Goal: Task Accomplishment & Management: Use online tool/utility

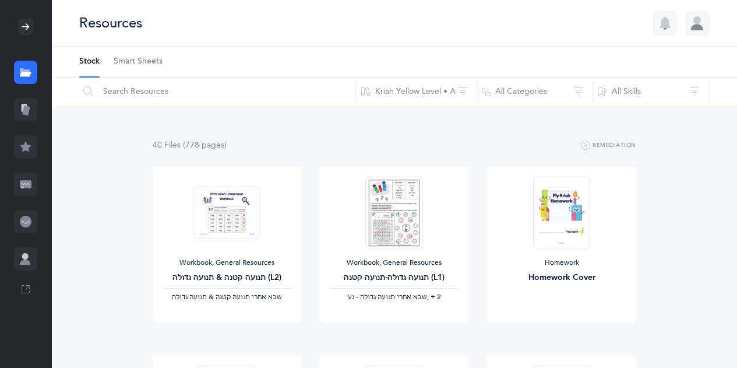
click at [22, 104] on icon at bounding box center [24, 108] width 5 height 8
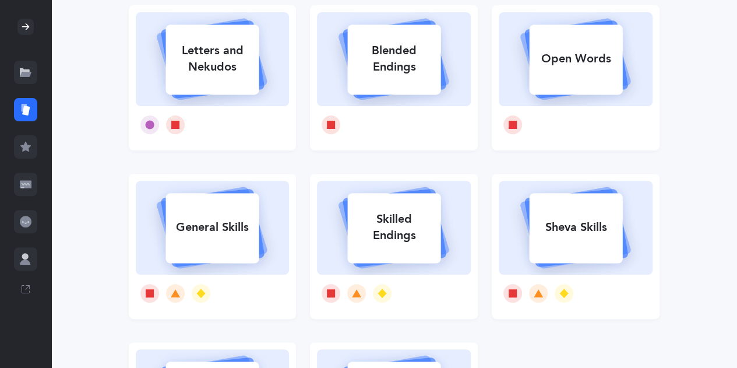
scroll to position [124, 0]
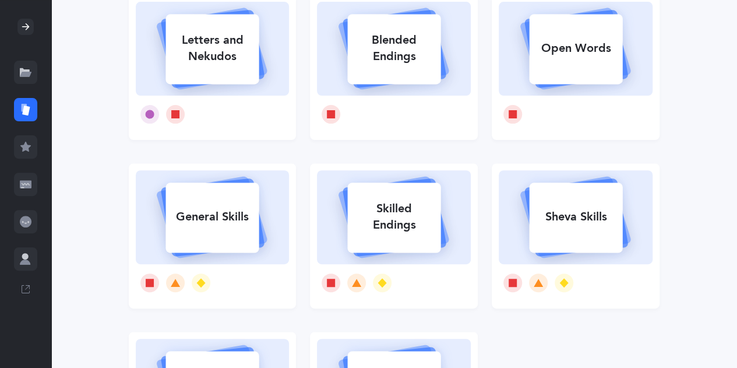
click at [183, 223] on div "General Skills" at bounding box center [211, 217] width 93 height 30
select select "single"
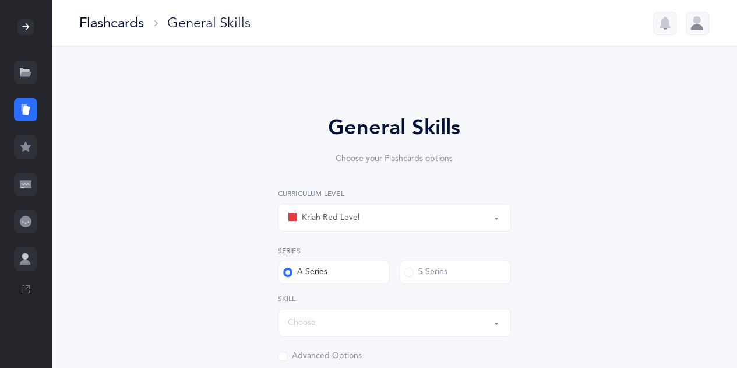
select select "Silent Letters"
select select
click at [501, 217] on button "Kriah Red Level" at bounding box center [394, 217] width 233 height 28
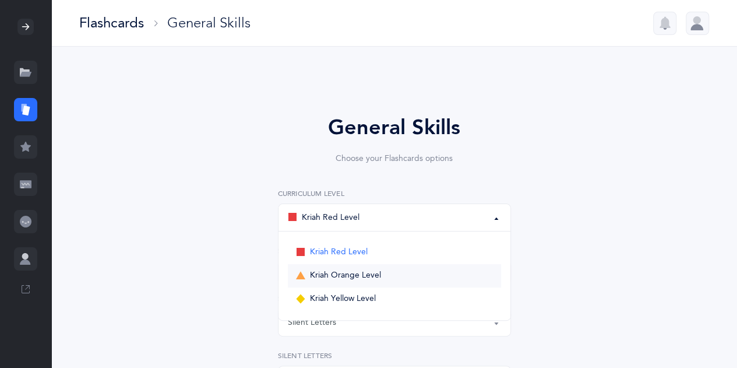
click at [442, 277] on link "Kriah Orange Level" at bounding box center [394, 275] width 213 height 23
select select "4"
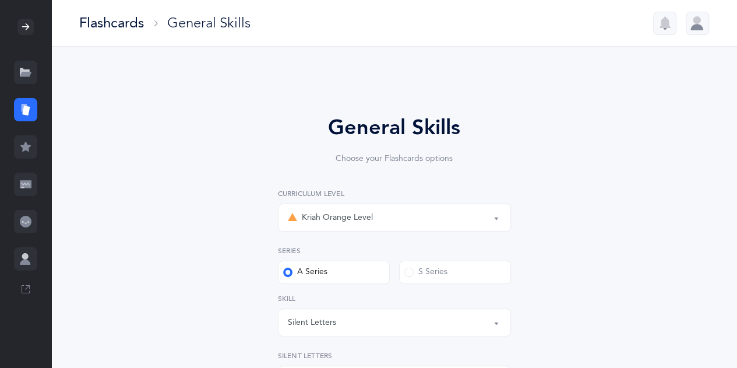
click at [336, 271] on label "A Series" at bounding box center [334, 271] width 112 height 23
click at [0, 0] on input "A Series" at bounding box center [0, 0] width 0 height 0
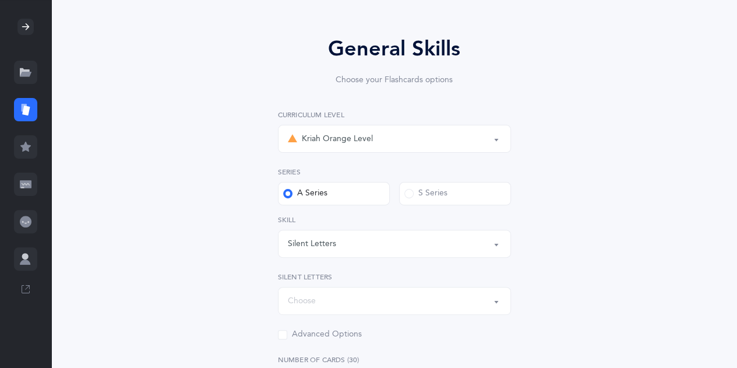
scroll to position [93, 0]
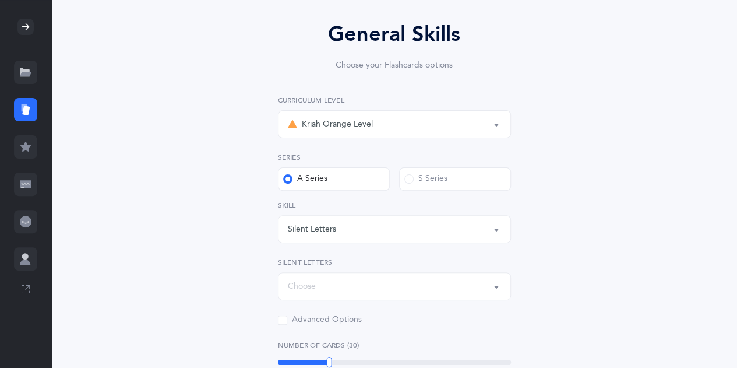
click at [497, 231] on button "Silent Letters" at bounding box center [394, 229] width 233 height 28
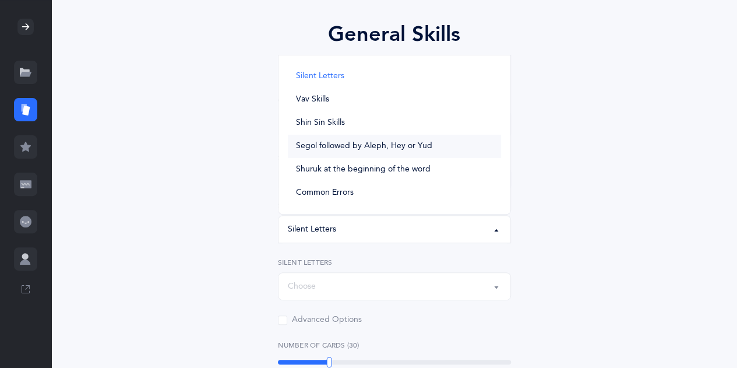
click at [404, 154] on link "Segol followed by Aleph, Hey or Yud" at bounding box center [394, 146] width 213 height 23
select select "Segol followed by Aleph, Hey or Yud"
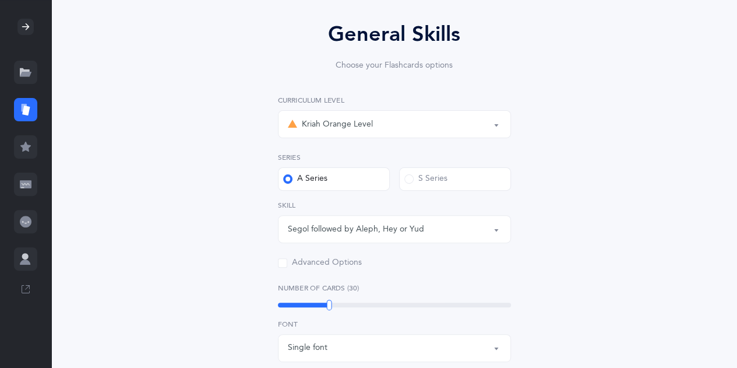
scroll to position [415, 0]
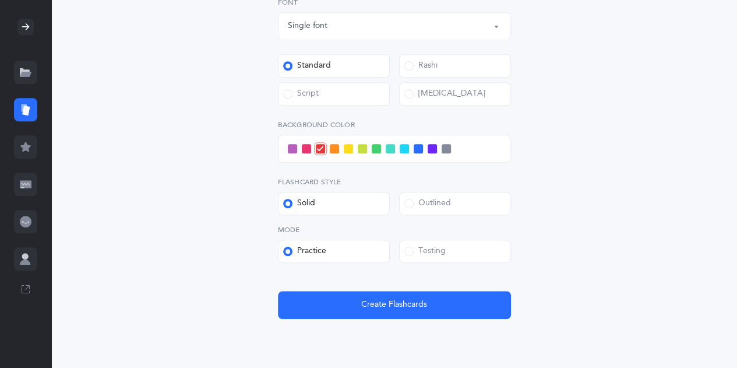
click at [290, 97] on span at bounding box center [287, 93] width 9 height 9
click at [0, 0] on input "Script" at bounding box center [0, 0] width 0 height 0
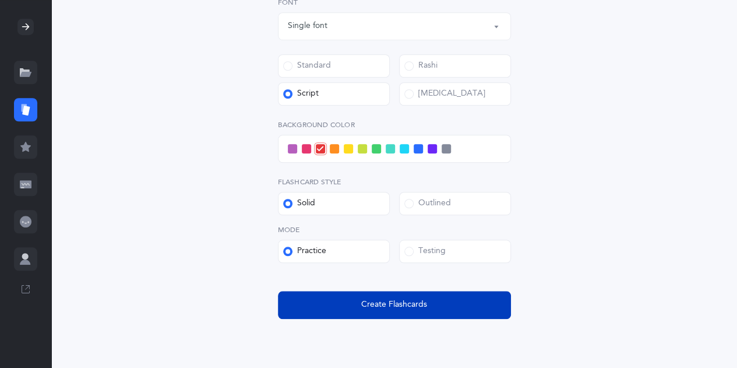
click at [372, 305] on span "Create Flashcards" at bounding box center [394, 304] width 66 height 12
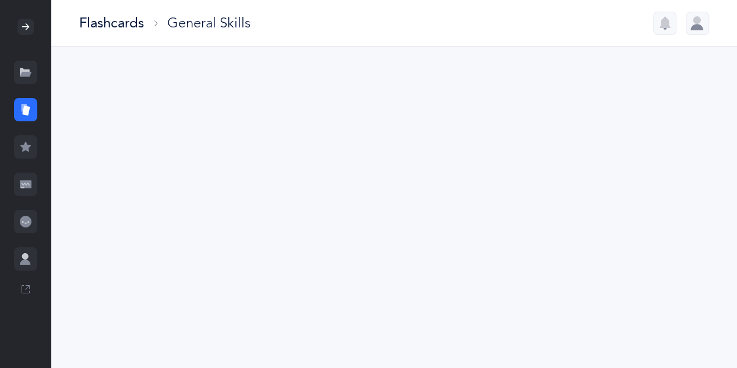
scroll to position [0, 0]
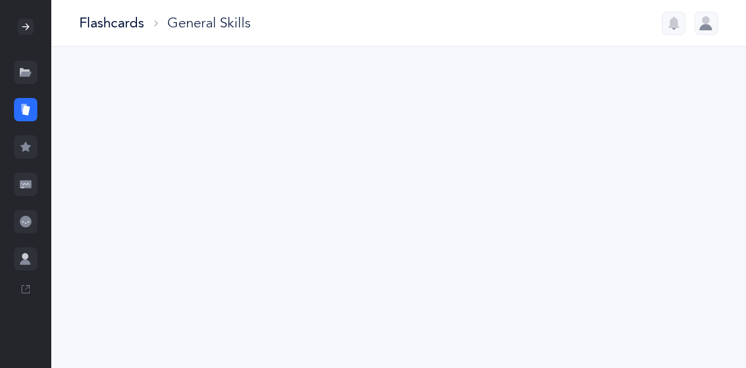
click at [739, 263] on div "Flashcards General Skills" at bounding box center [398, 184] width 694 height 368
click at [552, 262] on div "Flashcards General Skills" at bounding box center [398, 184] width 694 height 368
click at [30, 102] on div at bounding box center [25, 109] width 23 height 23
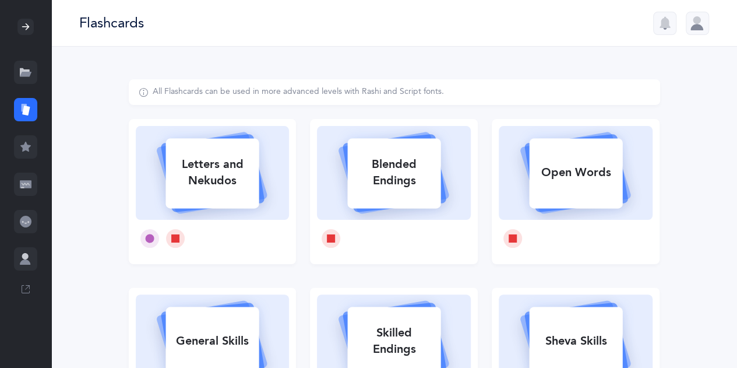
click at [225, 339] on div "General Skills" at bounding box center [211, 341] width 93 height 30
select select "4"
select select "Segol followed by Aleph, Hey or Yud"
select select "single"
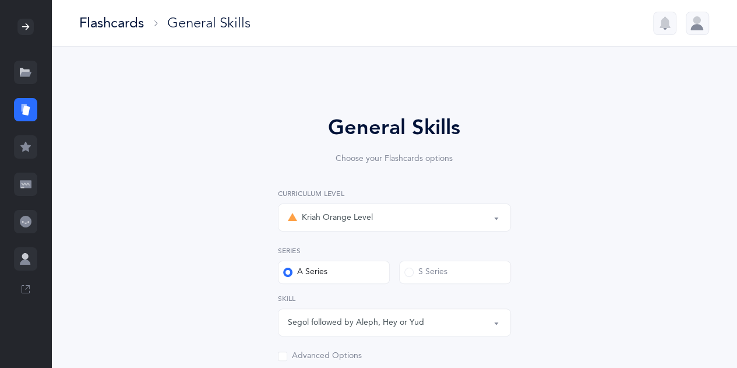
click at [497, 328] on button "Segol followed by Aleph, Hey or Yud" at bounding box center [394, 322] width 233 height 28
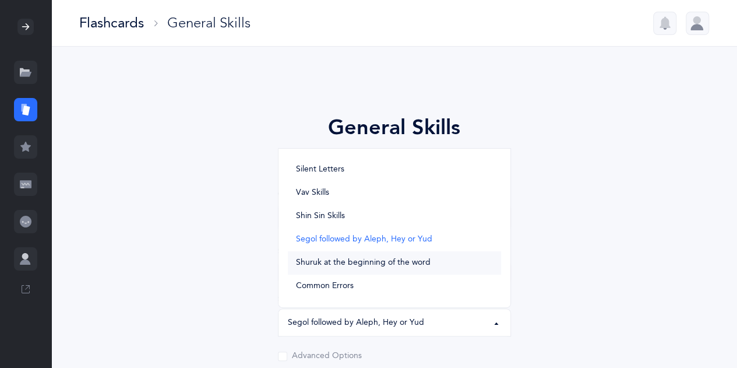
click at [409, 262] on span "Shuruk at the beginning of the word" at bounding box center [363, 262] width 135 height 10
select select "Shuruk at the beginning of the word"
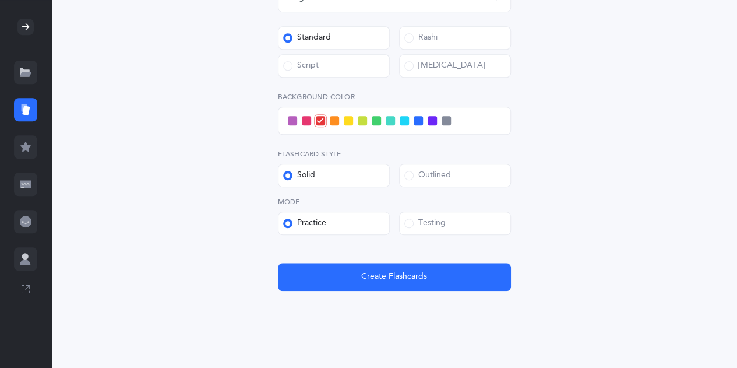
scroll to position [458, 0]
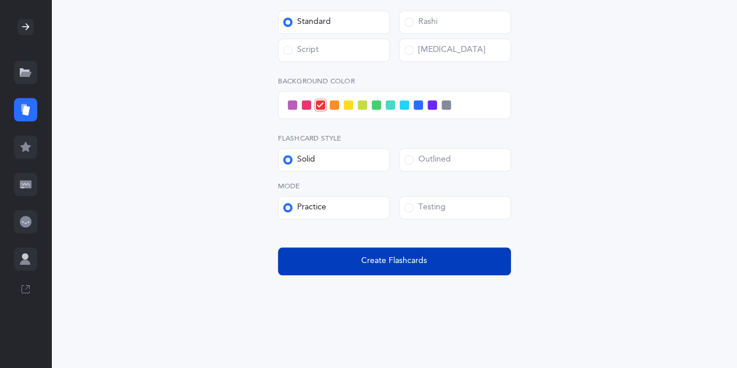
click at [381, 259] on span "Create Flashcards" at bounding box center [394, 261] width 66 height 12
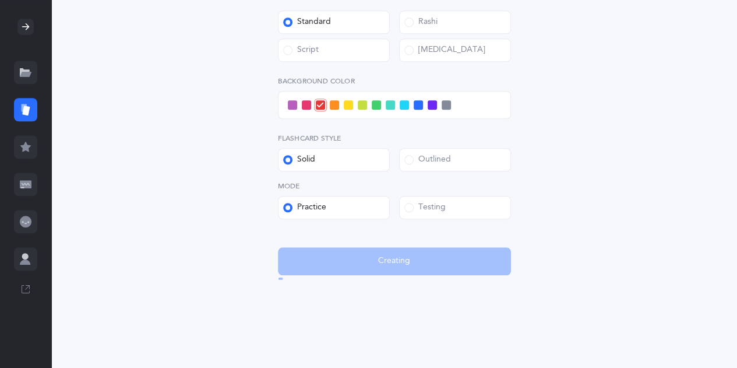
scroll to position [0, 0]
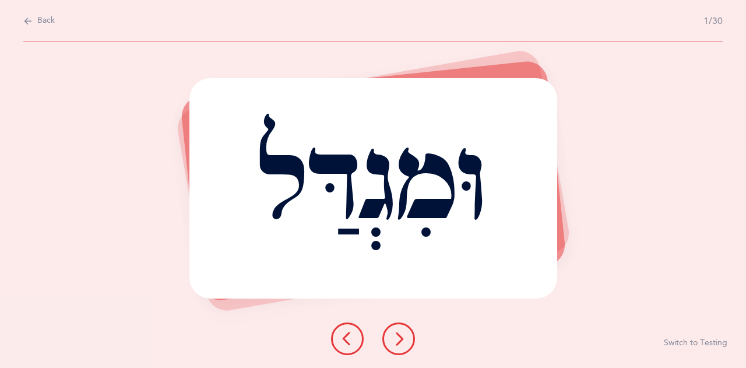
click at [401, 338] on icon at bounding box center [398, 338] width 14 height 14
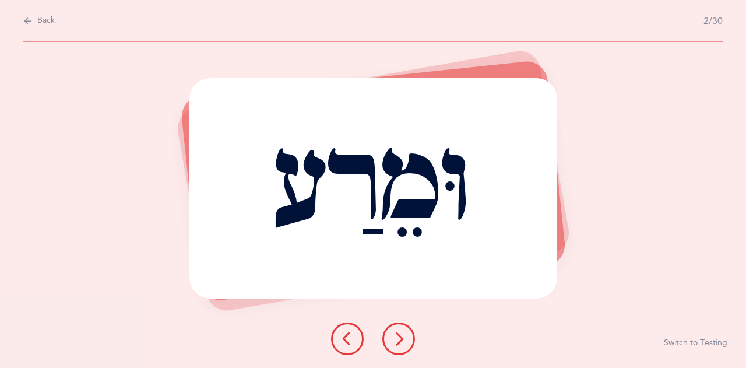
click at [401, 338] on icon at bounding box center [398, 338] width 14 height 14
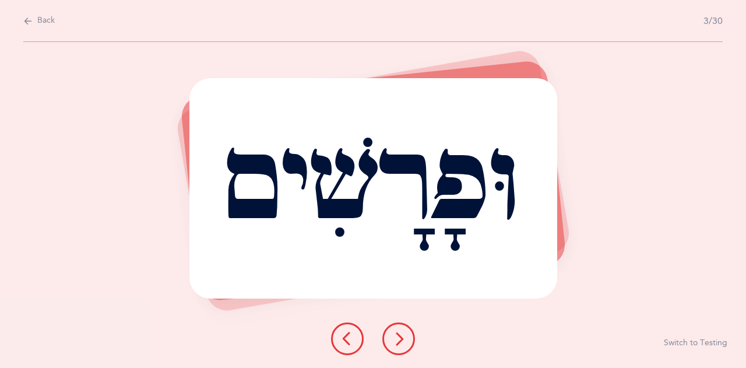
click at [401, 338] on icon at bounding box center [398, 338] width 14 height 14
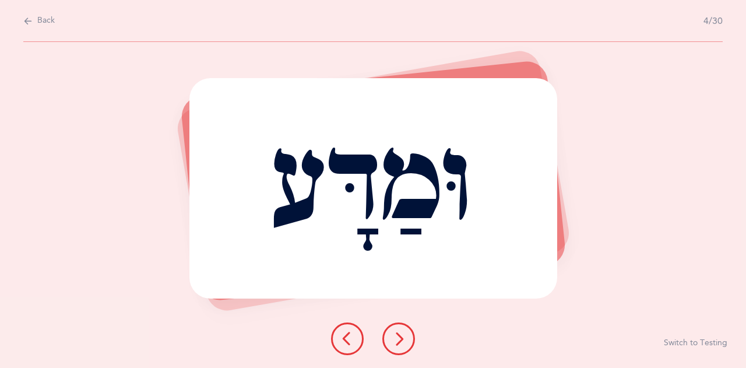
click at [401, 338] on icon at bounding box center [398, 338] width 14 height 14
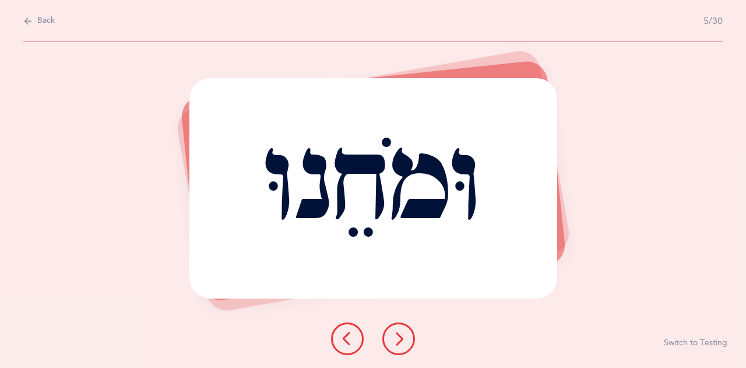
click at [342, 341] on icon at bounding box center [347, 338] width 14 height 14
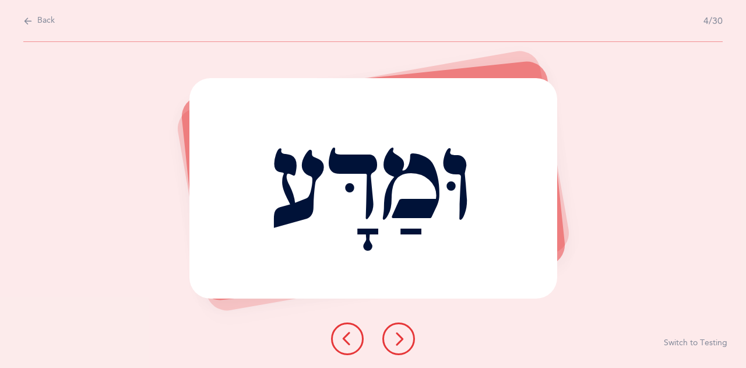
click at [342, 341] on icon at bounding box center [347, 338] width 14 height 14
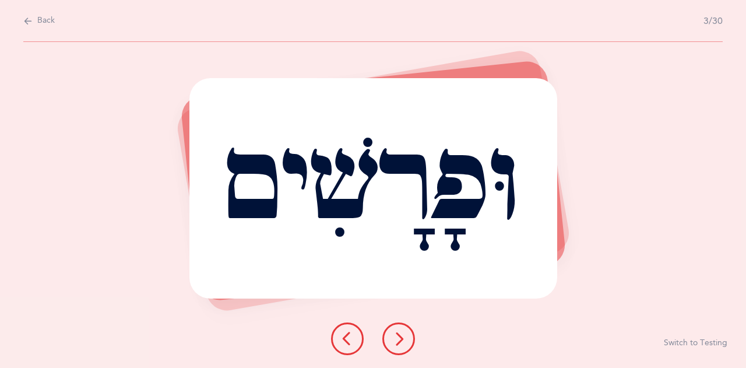
click at [342, 341] on icon at bounding box center [347, 338] width 14 height 14
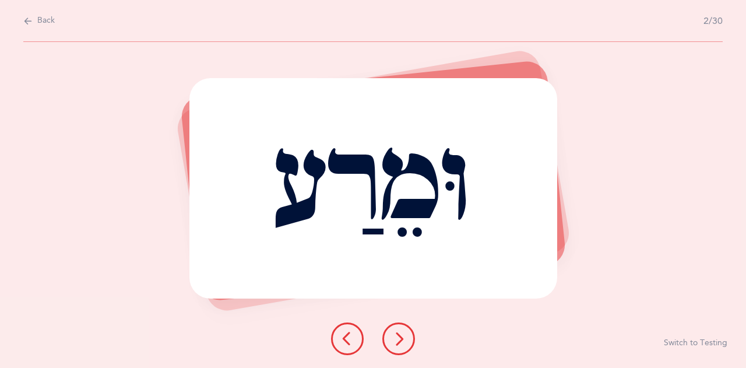
click at [342, 341] on icon at bounding box center [347, 338] width 14 height 14
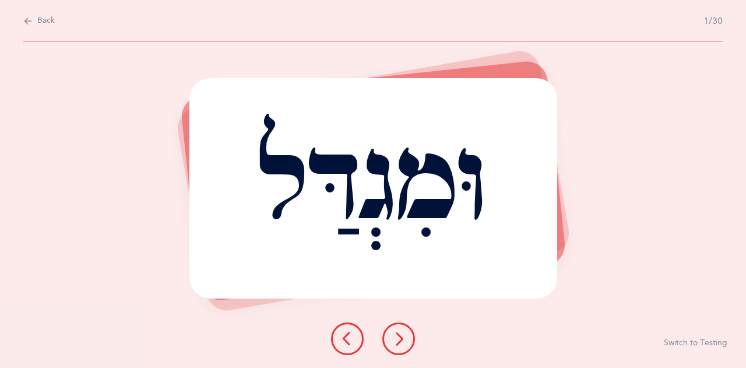
click at [402, 342] on div at bounding box center [373, 338] width 103 height 33
click at [402, 342] on icon at bounding box center [398, 338] width 14 height 14
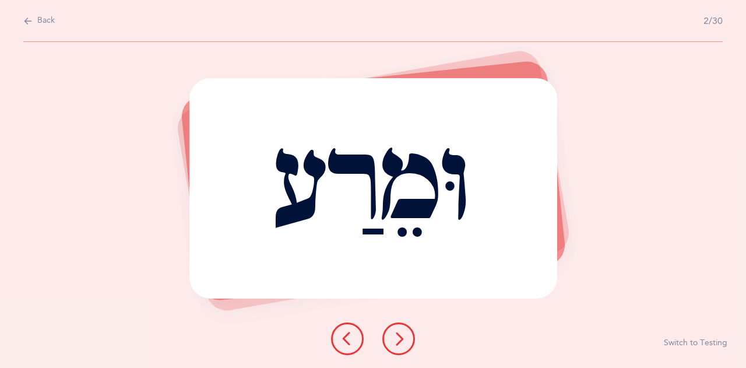
click at [402, 342] on icon at bounding box center [398, 338] width 14 height 14
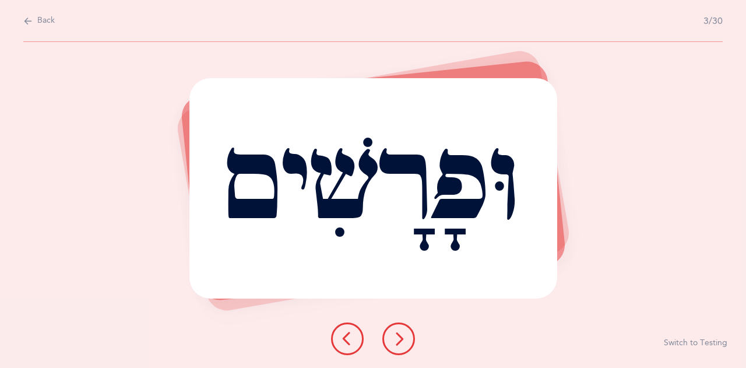
click at [402, 342] on icon at bounding box center [398, 338] width 14 height 14
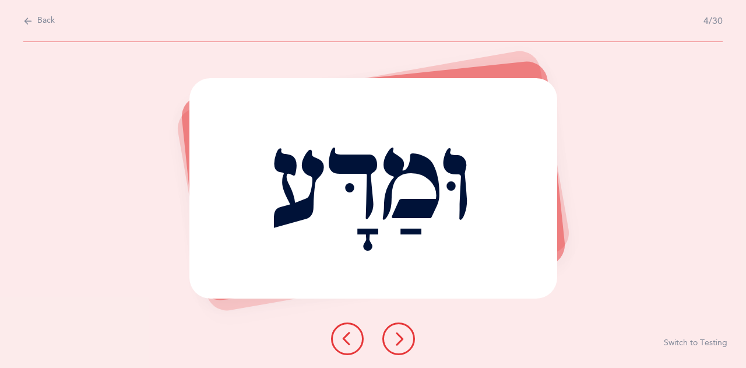
click at [402, 342] on icon at bounding box center [398, 338] width 14 height 14
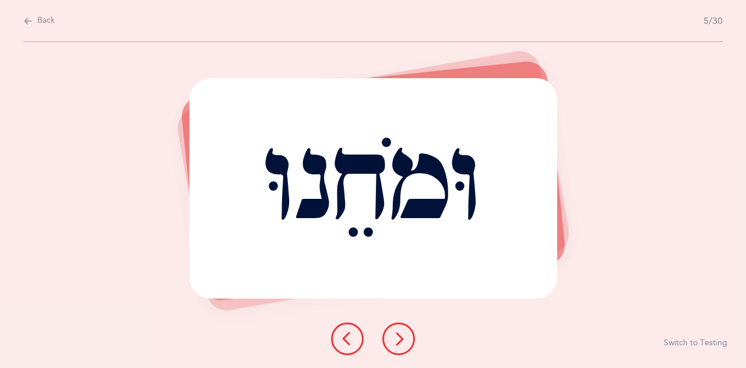
click at [402, 342] on icon at bounding box center [398, 338] width 14 height 14
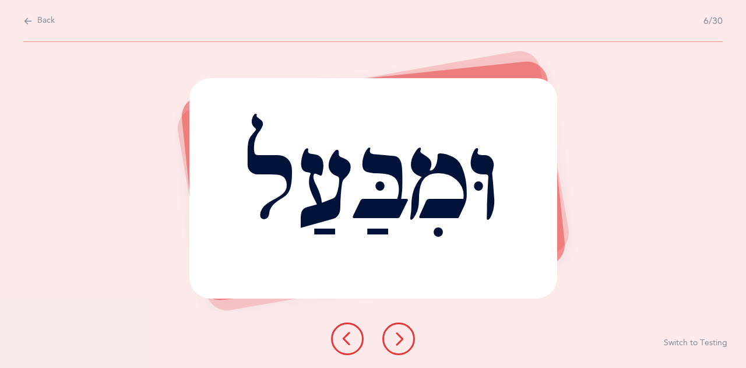
click at [402, 342] on icon at bounding box center [398, 338] width 14 height 14
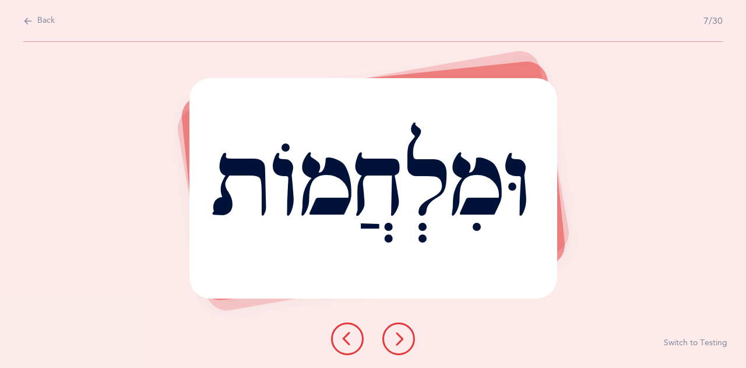
click at [402, 342] on icon at bounding box center [398, 338] width 14 height 14
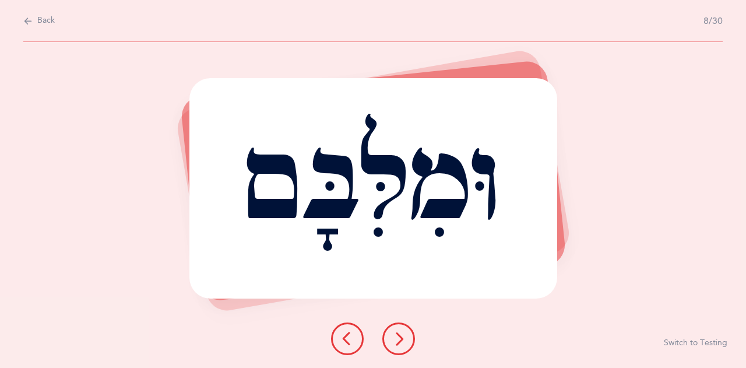
click at [402, 342] on icon at bounding box center [398, 338] width 14 height 14
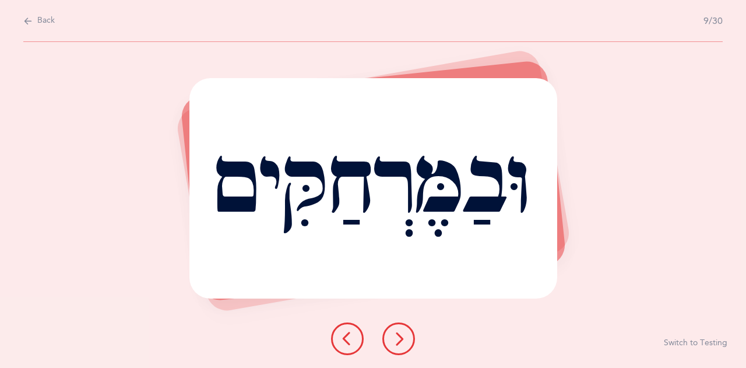
click at [402, 342] on icon at bounding box center [398, 338] width 14 height 14
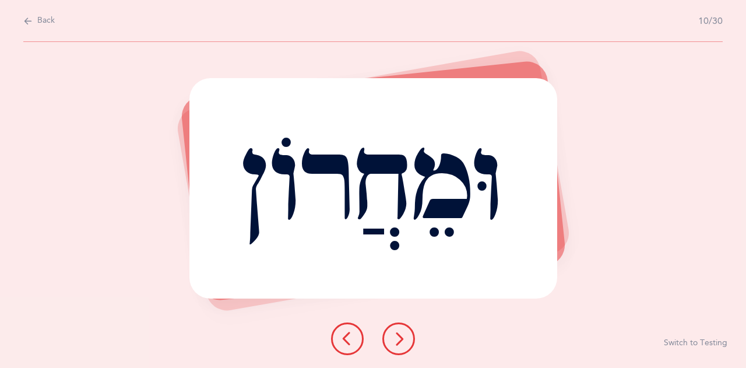
click at [402, 342] on icon at bounding box center [398, 338] width 14 height 14
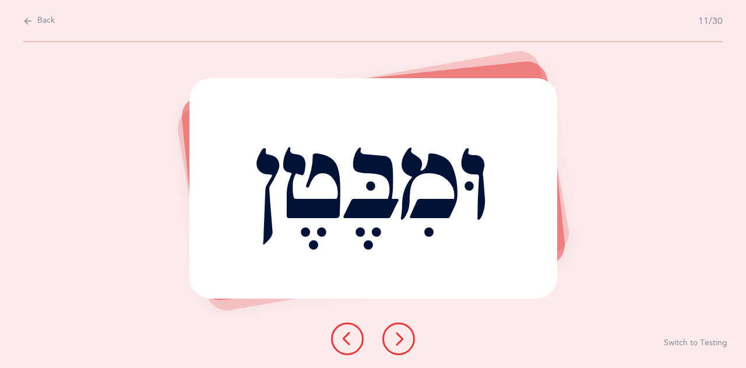
click at [402, 342] on icon at bounding box center [398, 338] width 14 height 14
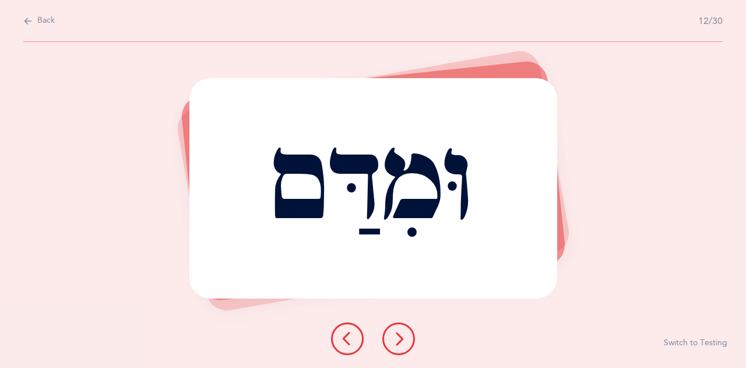
click at [402, 342] on icon at bounding box center [398, 338] width 14 height 14
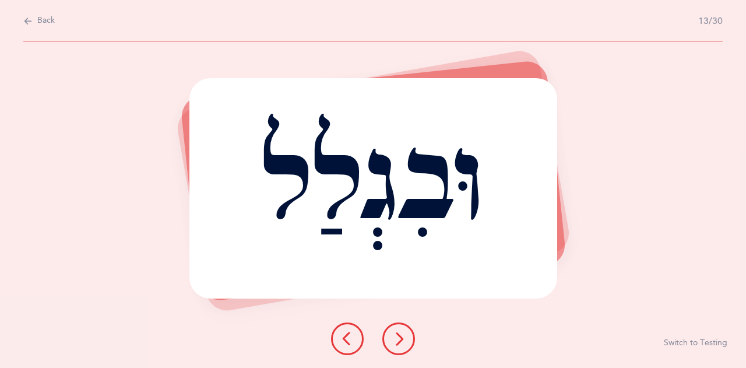
click at [402, 342] on icon at bounding box center [398, 338] width 14 height 14
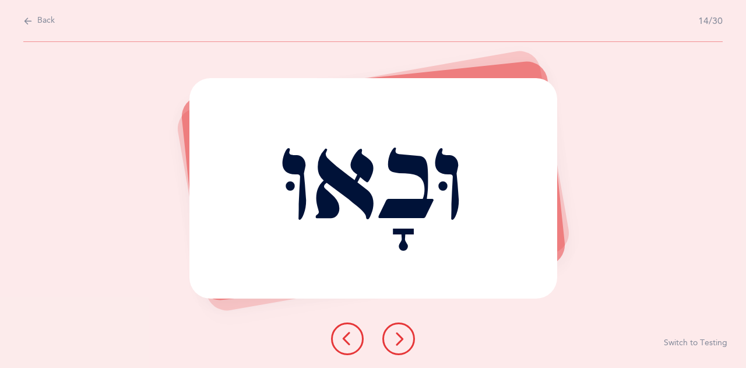
click at [402, 342] on icon at bounding box center [398, 338] width 14 height 14
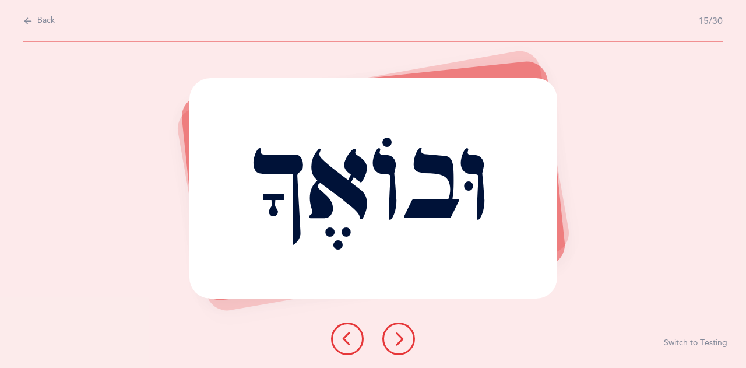
click at [402, 342] on icon at bounding box center [398, 338] width 14 height 14
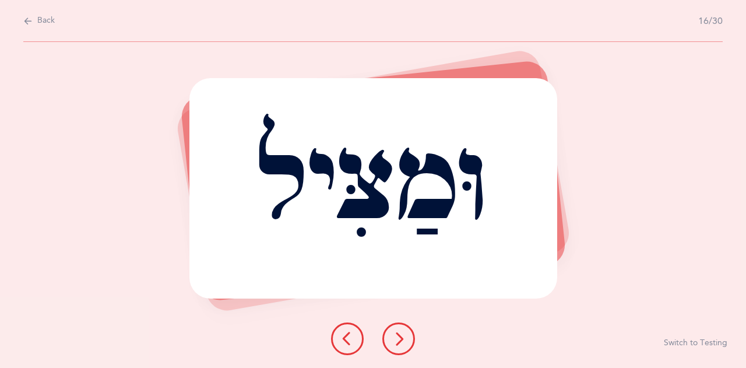
click at [402, 342] on icon at bounding box center [398, 338] width 14 height 14
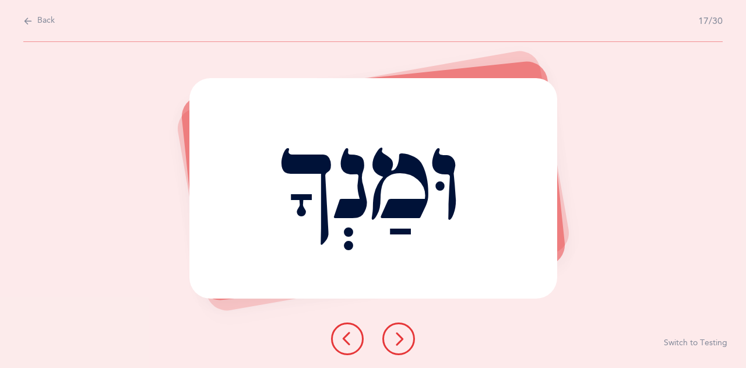
click at [402, 342] on icon at bounding box center [398, 338] width 14 height 14
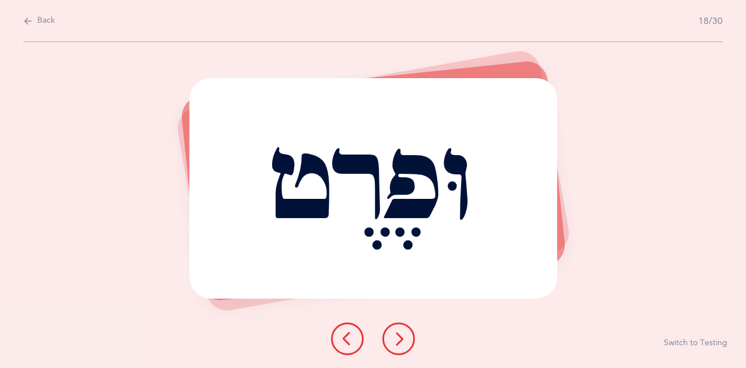
click at [402, 342] on icon at bounding box center [398, 338] width 14 height 14
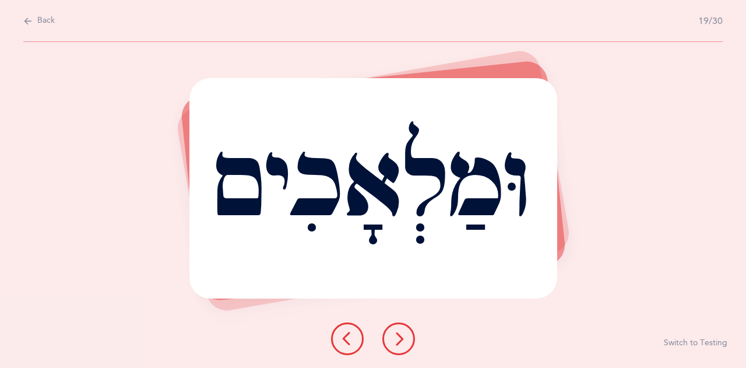
click at [402, 342] on icon at bounding box center [398, 338] width 14 height 14
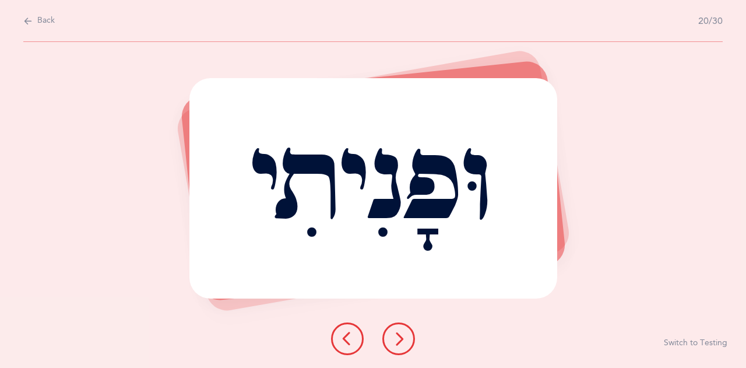
click at [402, 342] on icon at bounding box center [398, 338] width 14 height 14
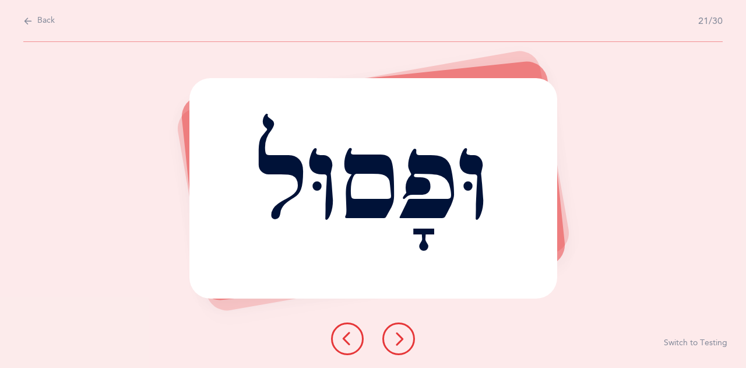
click at [402, 342] on icon at bounding box center [398, 338] width 14 height 14
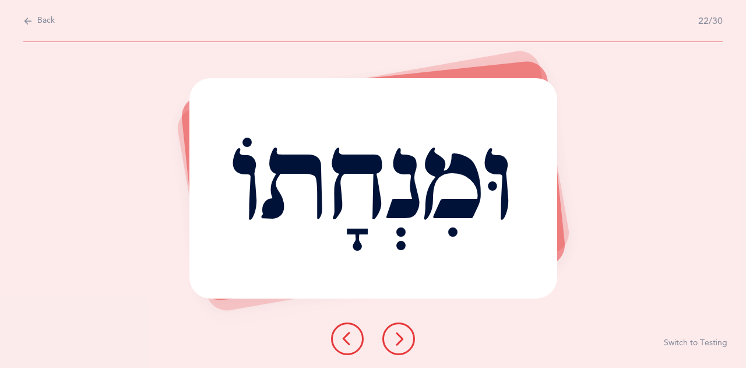
click at [402, 342] on icon at bounding box center [398, 338] width 14 height 14
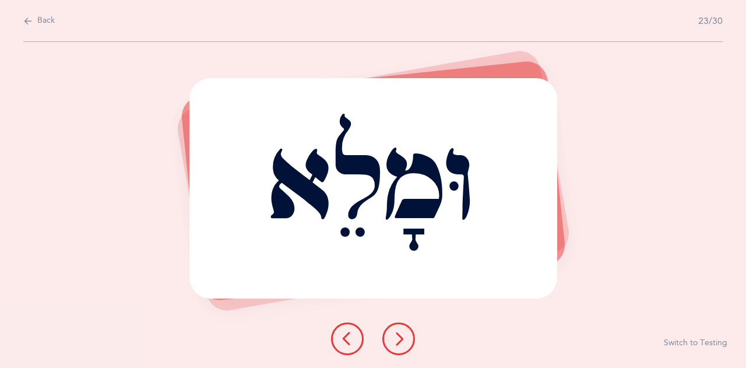
click at [402, 342] on icon at bounding box center [398, 338] width 14 height 14
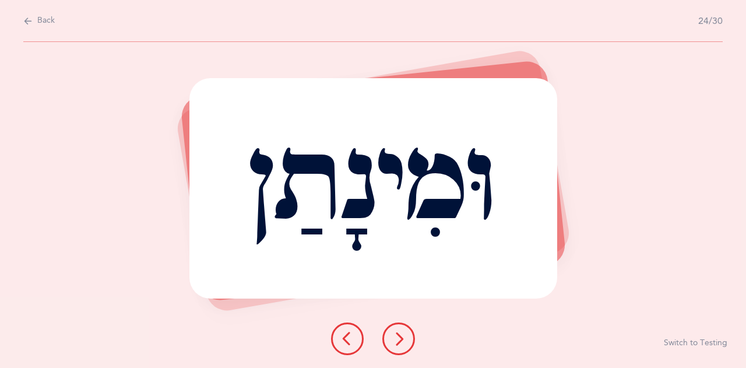
click at [35, 23] on button "Back" at bounding box center [38, 21] width 31 height 13
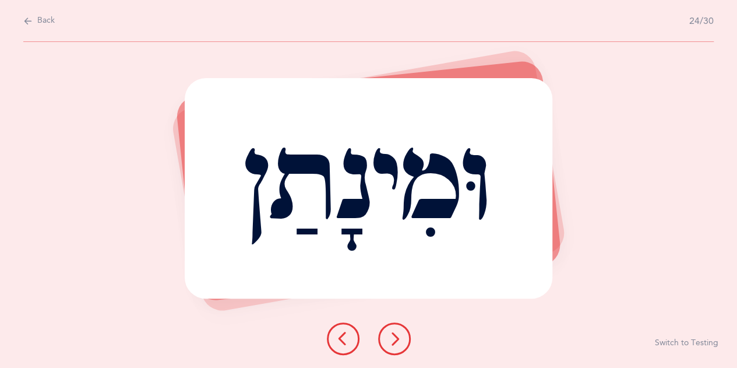
select select "4"
select select "Shuruk at the beginning of the word"
select select "single"
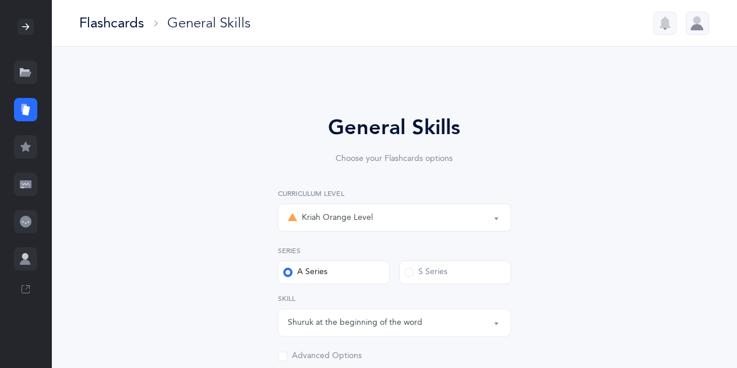
click at [23, 70] on icon at bounding box center [25, 72] width 10 height 9
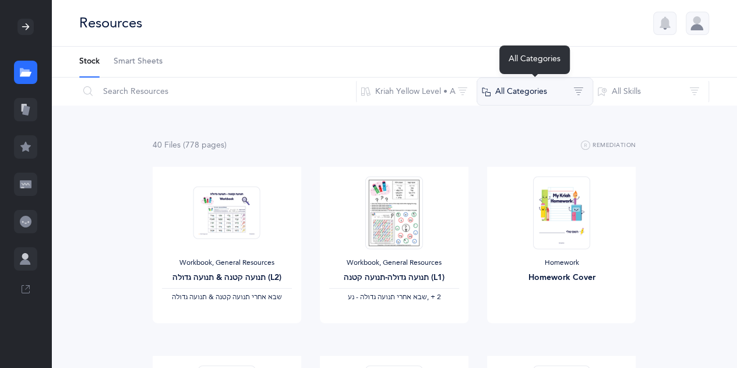
click at [544, 92] on button "All Categories" at bounding box center [534, 91] width 116 height 28
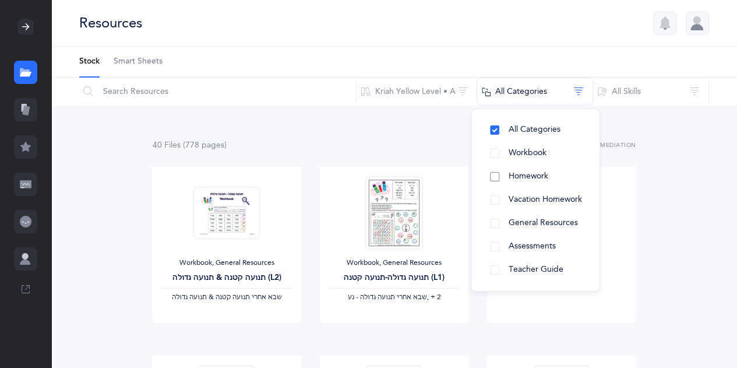
click at [543, 175] on span "Homework" at bounding box center [528, 175] width 40 height 9
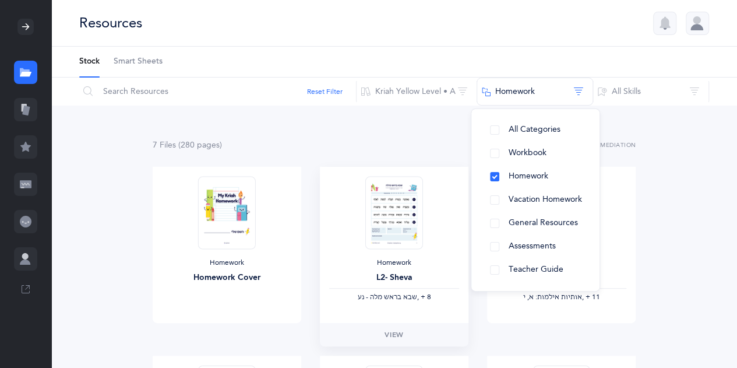
click at [382, 211] on img at bounding box center [393, 212] width 57 height 73
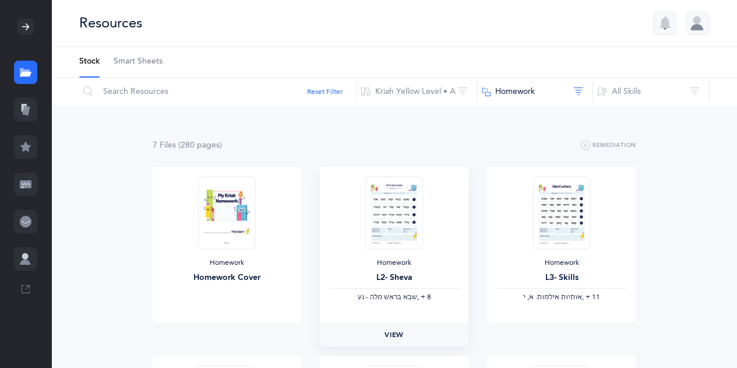
click at [405, 331] on link "View" at bounding box center [394, 334] width 149 height 23
click at [153, 58] on span "Smart Sheets" at bounding box center [138, 62] width 49 height 12
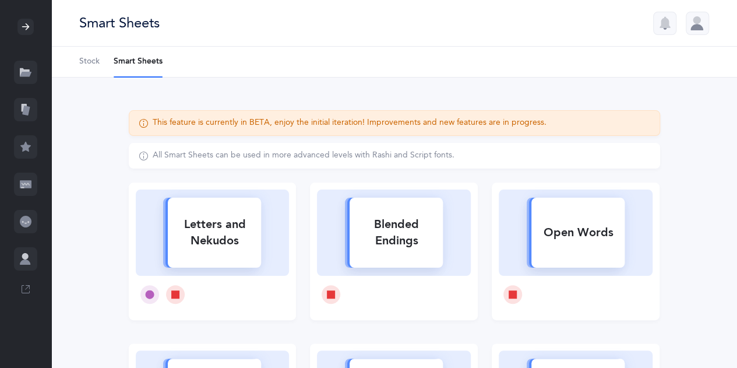
click at [142, 68] on li "Smart Sheets" at bounding box center [138, 62] width 49 height 30
click at [414, 242] on div "Blended Endings" at bounding box center [395, 232] width 93 height 47
select select
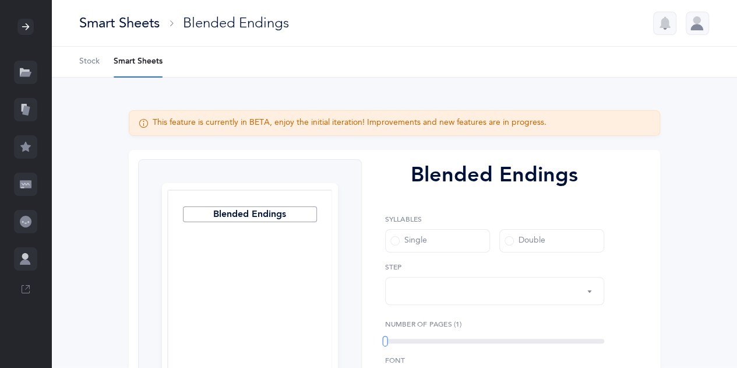
select select "28"
click at [582, 294] on div "1: Rhyming blends" at bounding box center [494, 291] width 199 height 20
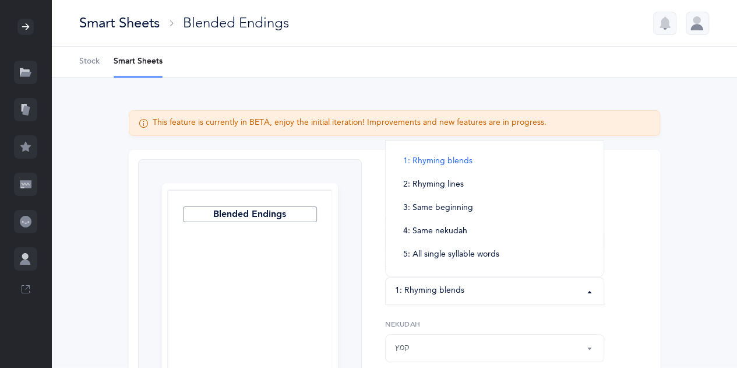
click at [582, 294] on div "1: Rhyming blends" at bounding box center [494, 291] width 199 height 20
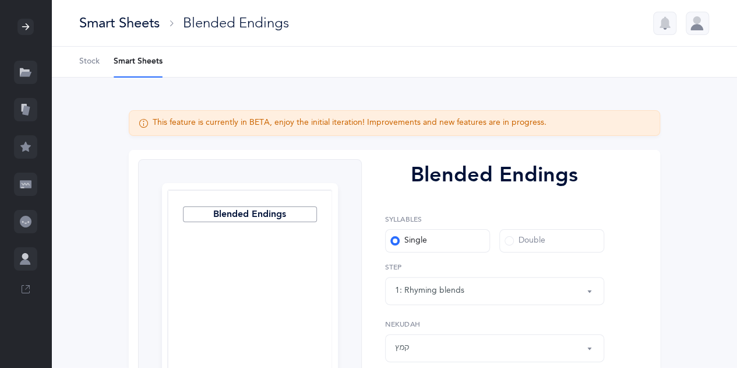
scroll to position [246, 0]
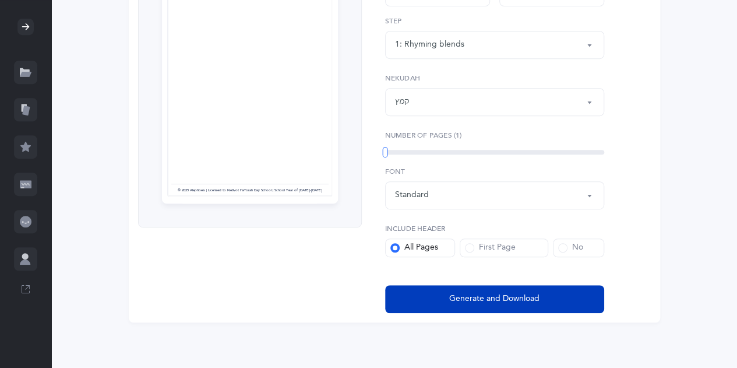
click at [489, 292] on span "Generate and Download" at bounding box center [494, 298] width 90 height 12
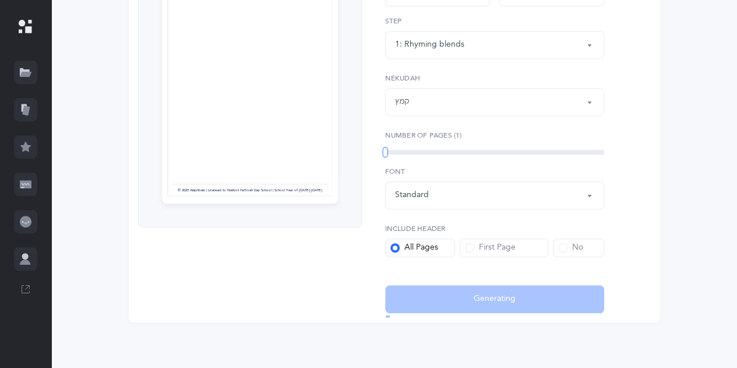
select select "28"
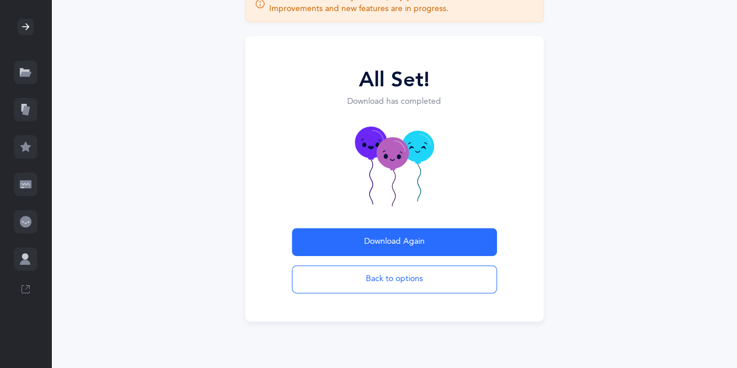
scroll to position [93, 0]
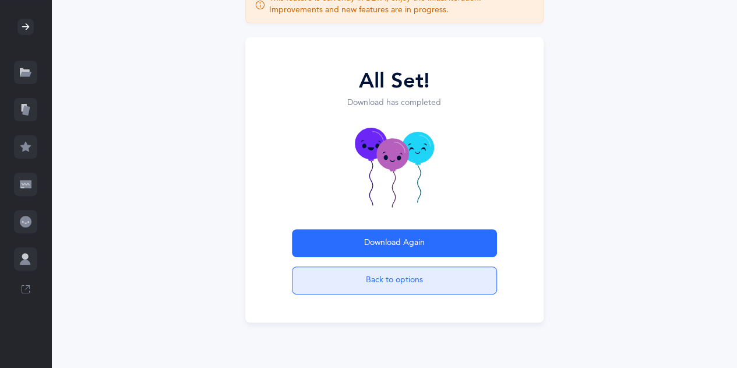
click at [423, 284] on button "Back to options" at bounding box center [394, 280] width 205 height 28
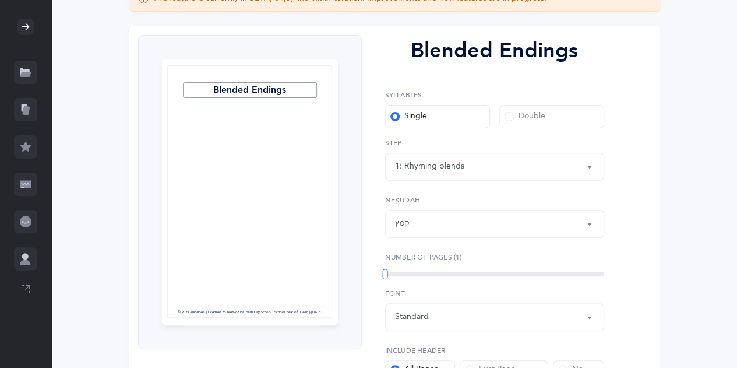
click at [454, 163] on div "1: Rhyming blends" at bounding box center [429, 166] width 69 height 12
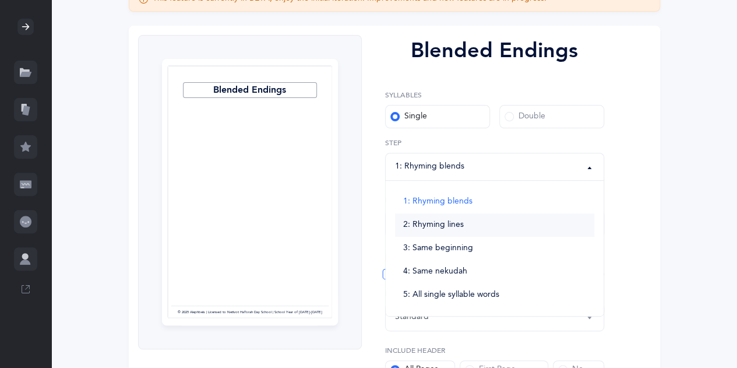
click at [450, 221] on span "2: Rhyming lines" at bounding box center [433, 225] width 61 height 10
select select "2"
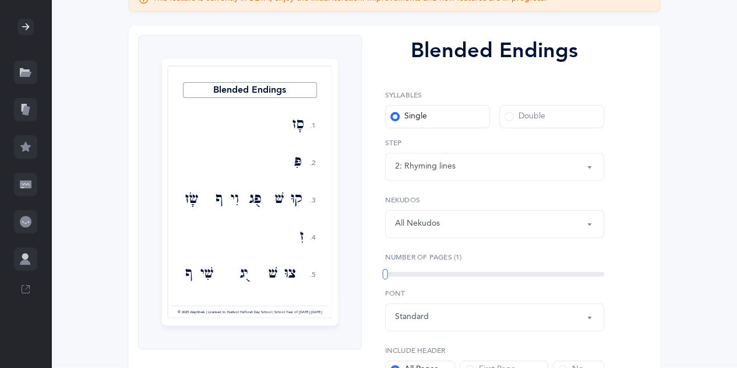
click at [570, 323] on div "Standard" at bounding box center [494, 317] width 199 height 20
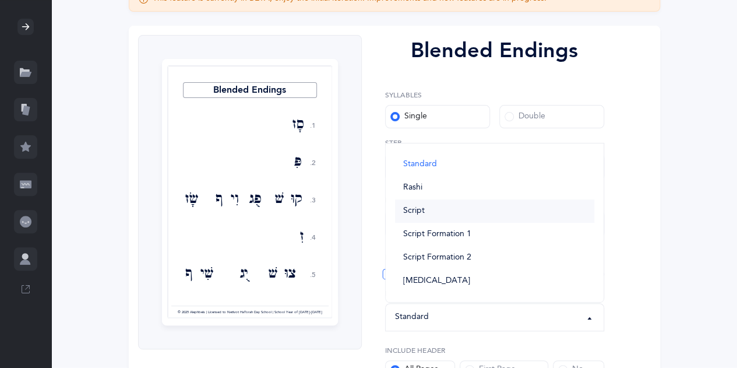
click at [490, 208] on link "Script" at bounding box center [494, 210] width 199 height 23
select select "script"
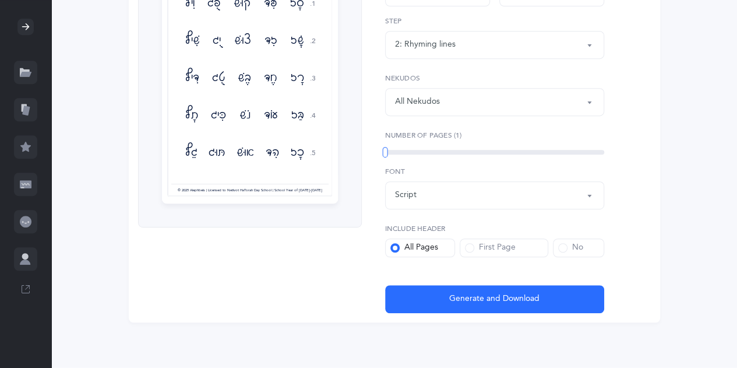
scroll to position [0, 0]
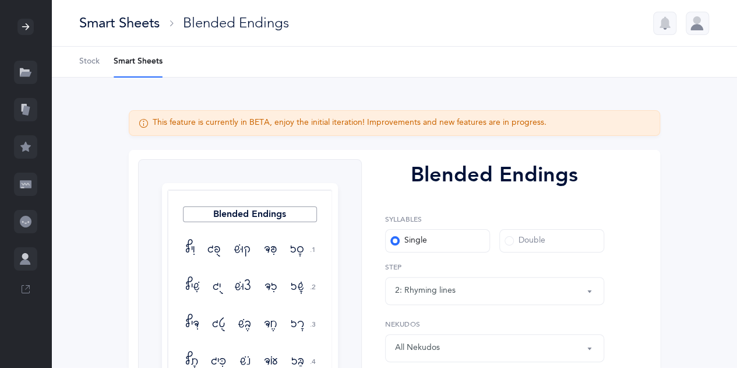
click at [93, 68] on link "Stock" at bounding box center [89, 62] width 20 height 30
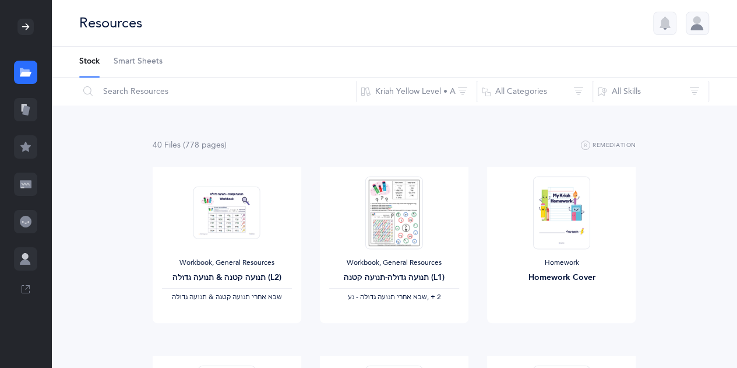
click at [20, 108] on icon at bounding box center [26, 110] width 12 height 12
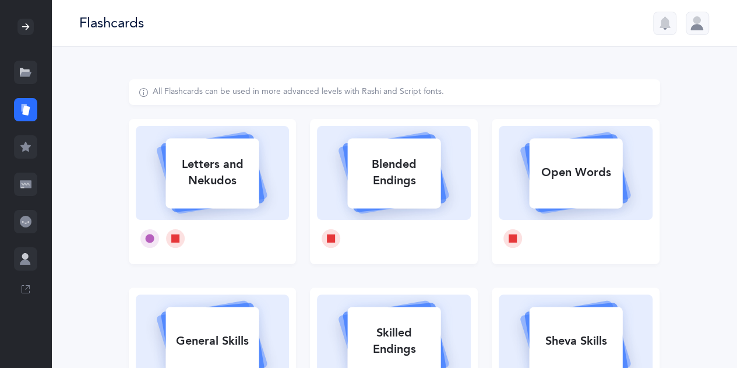
click at [601, 185] on div "Open Words" at bounding box center [575, 172] width 93 height 30
select select
select select "single"
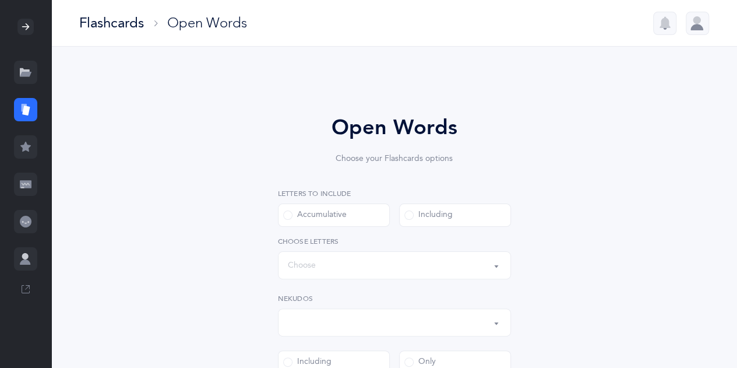
select select "all"
click at [479, 250] on div "בּ ב ג ד ה ו ז ח ט י כּ ךּ כ [DEMOGRAPHIC_DATA] ל מ ם נ ן ס ע פּ פ ף צ ץ ק ר שׁ…" at bounding box center [394, 257] width 233 height 43
click at [492, 264] on button "Words up until: Choose" at bounding box center [394, 265] width 233 height 28
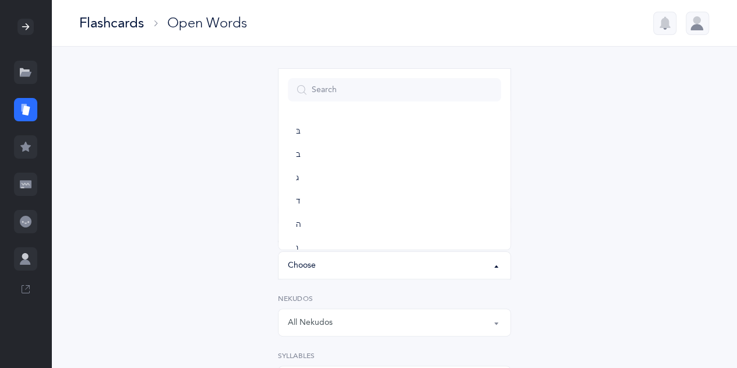
click at [492, 264] on button "Words up until: Choose" at bounding box center [394, 265] width 233 height 28
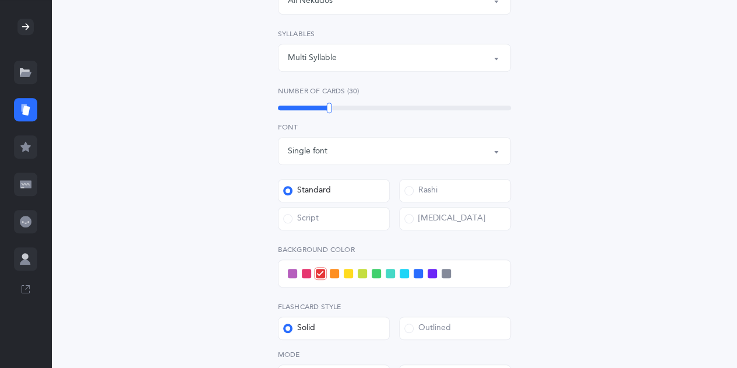
scroll to position [490, 0]
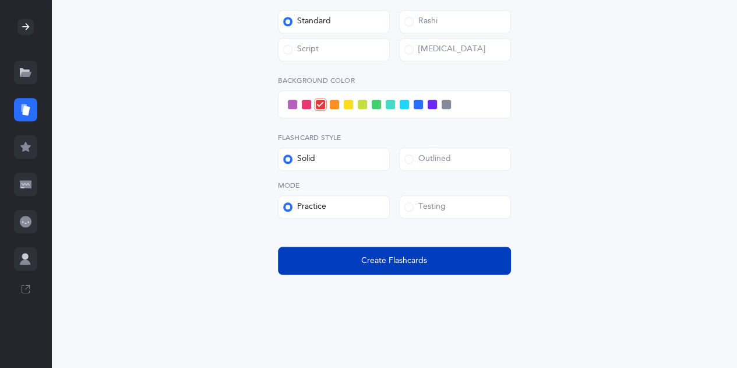
click at [420, 267] on button "Create Flashcards" at bounding box center [394, 260] width 233 height 28
select select
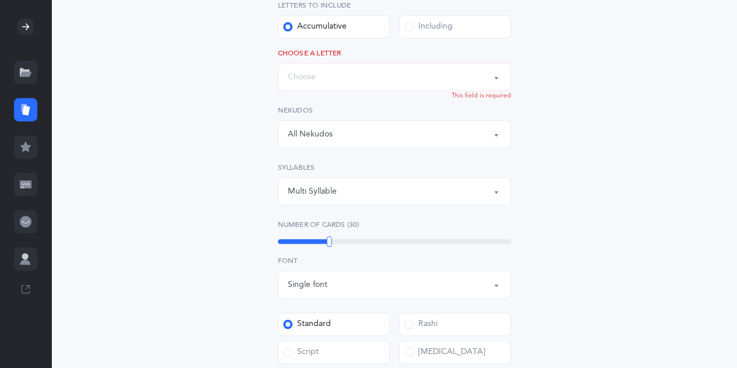
click at [504, 77] on button "Words up until: Choose" at bounding box center [394, 77] width 233 height 28
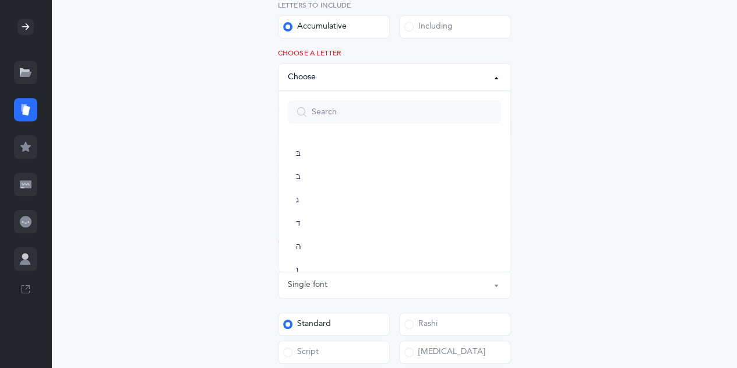
drag, startPoint x: 553, startPoint y: 64, endPoint x: 445, endPoint y: 31, distance: 112.8
click at [445, 31] on div "Open Words Choose your Flashcards options Letters to include Accumulative [PERS…" at bounding box center [394, 257] width 531 height 732
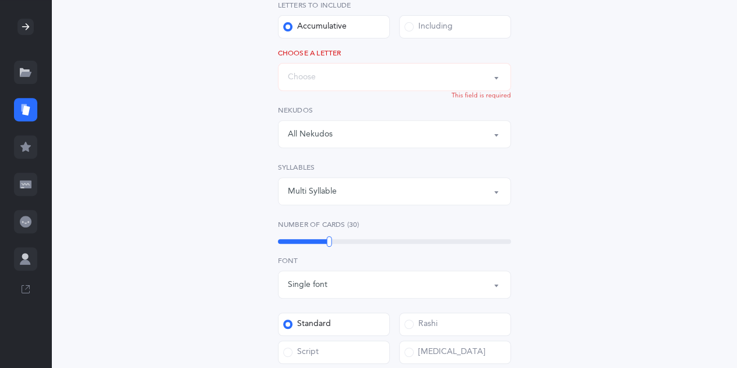
click at [445, 31] on div "Including" at bounding box center [428, 27] width 48 height 12
click at [0, 0] on input "Including" at bounding box center [0, 0] width 0 height 0
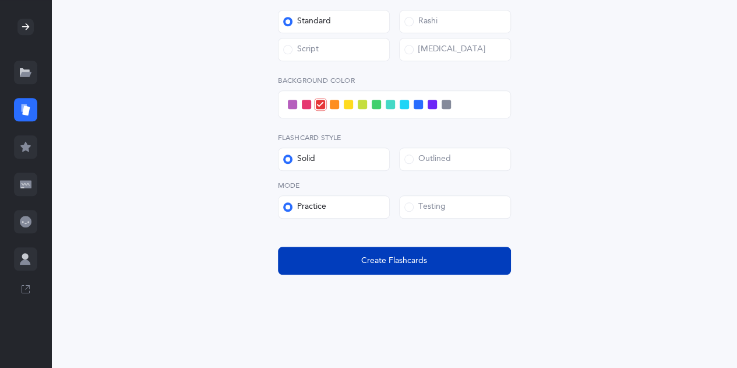
click at [450, 264] on button "Create Flashcards" at bounding box center [394, 260] width 233 height 28
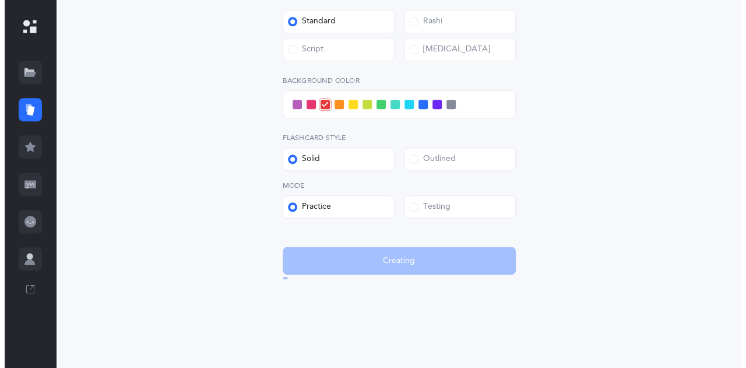
scroll to position [0, 0]
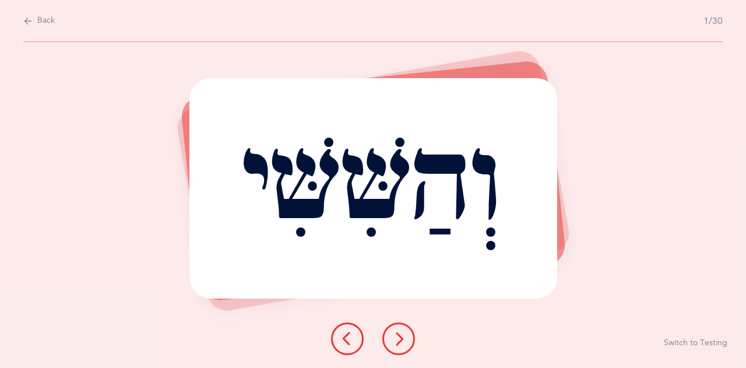
click at [414, 344] on button at bounding box center [398, 338] width 33 height 33
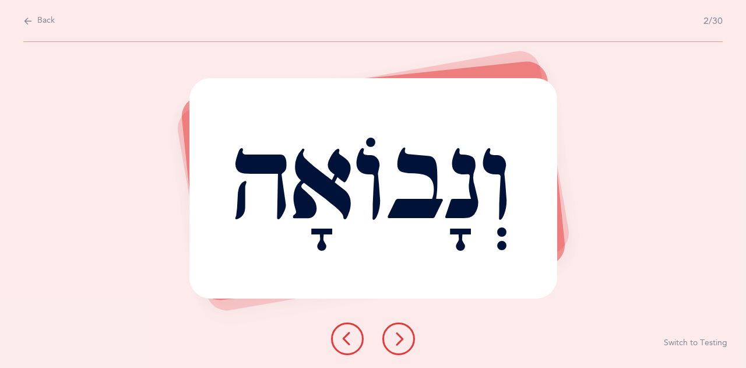
click at [414, 344] on button at bounding box center [398, 338] width 33 height 33
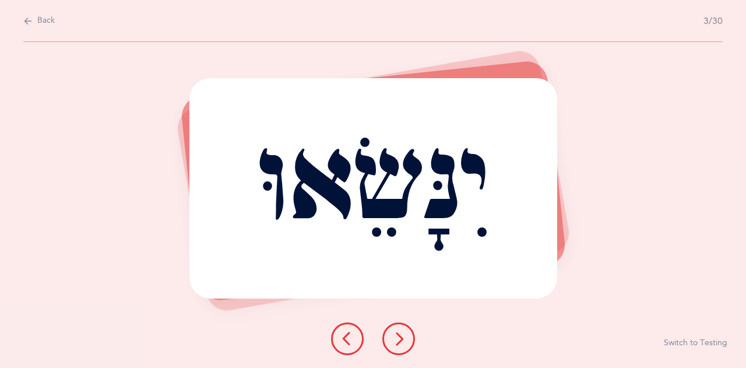
click at [414, 344] on button at bounding box center [398, 338] width 33 height 33
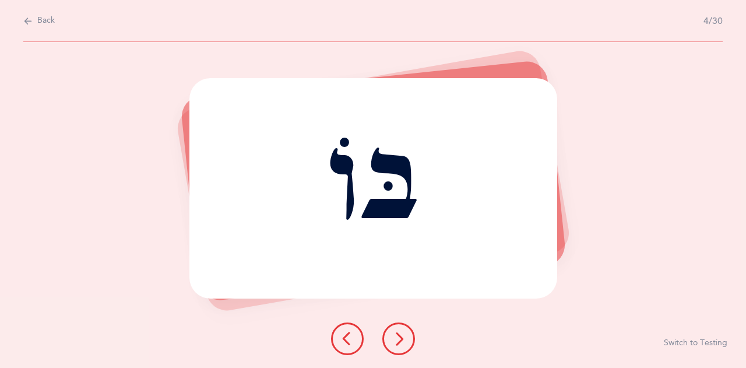
click at [414, 344] on button at bounding box center [398, 338] width 33 height 33
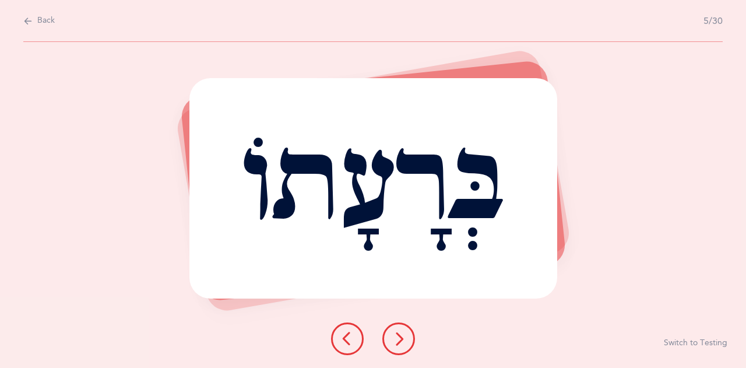
click at [401, 337] on icon at bounding box center [398, 338] width 14 height 14
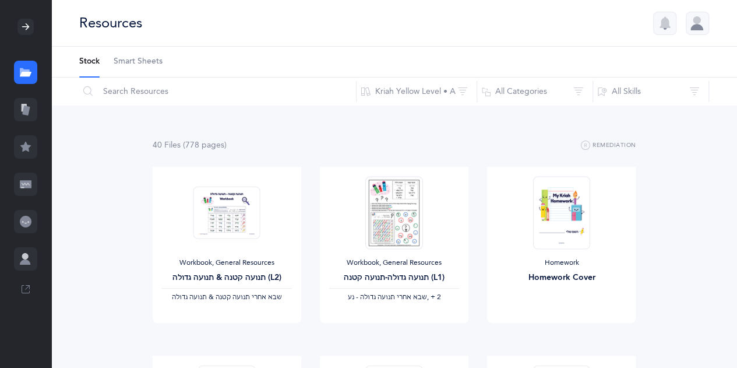
click at [141, 59] on span "Smart Sheets" at bounding box center [138, 62] width 49 height 12
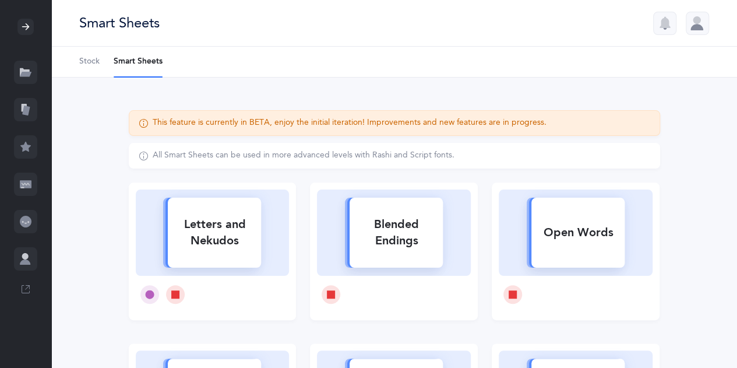
click at [212, 219] on div "Letters and Nekudos" at bounding box center [214, 232] width 93 height 47
select select
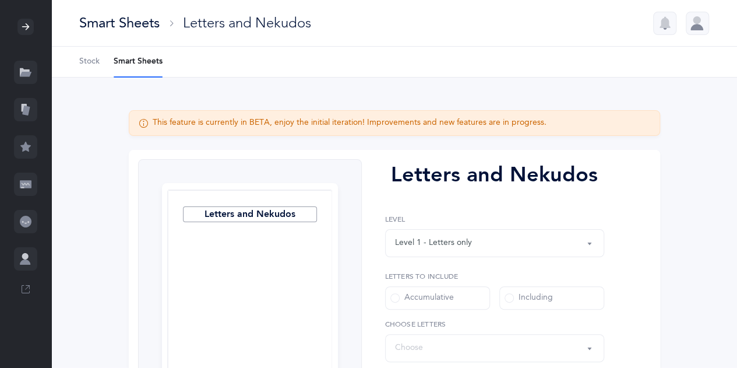
select select "27"
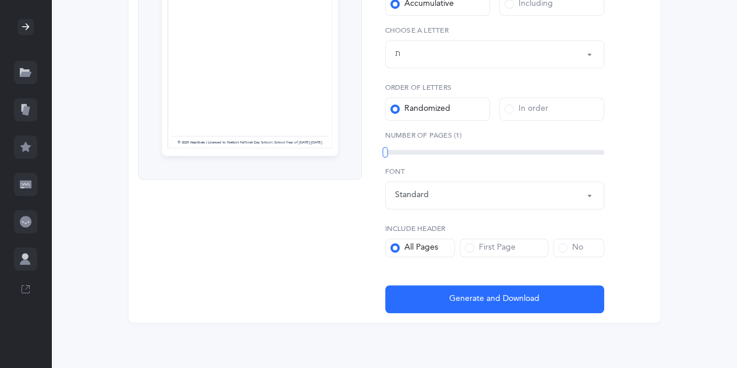
click at [27, 72] on icon at bounding box center [26, 74] width 12 height 5
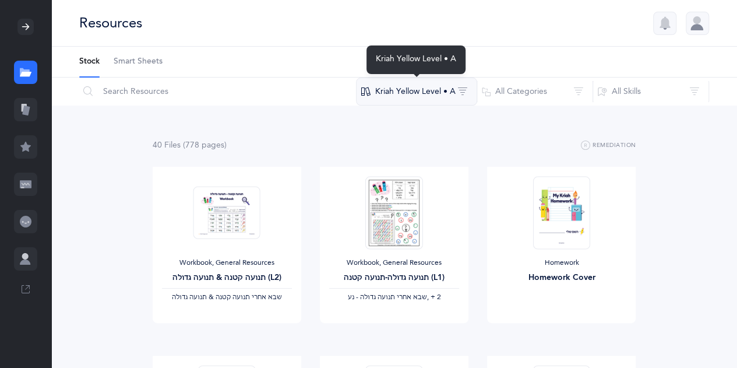
click at [449, 89] on button "Kriah Yellow Level • A" at bounding box center [416, 91] width 121 height 28
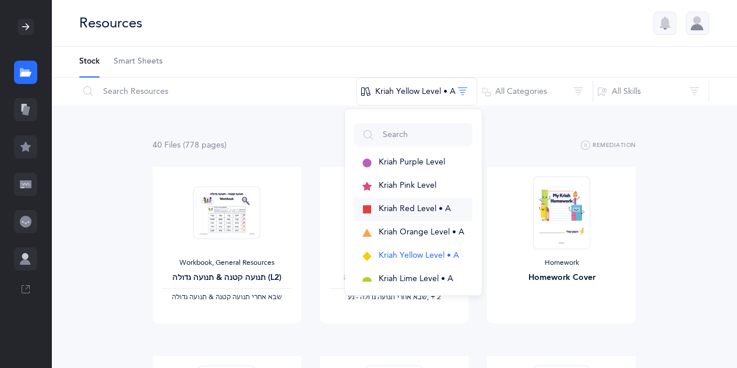
click at [417, 213] on span "Kriah Red Level • A" at bounding box center [415, 208] width 72 height 9
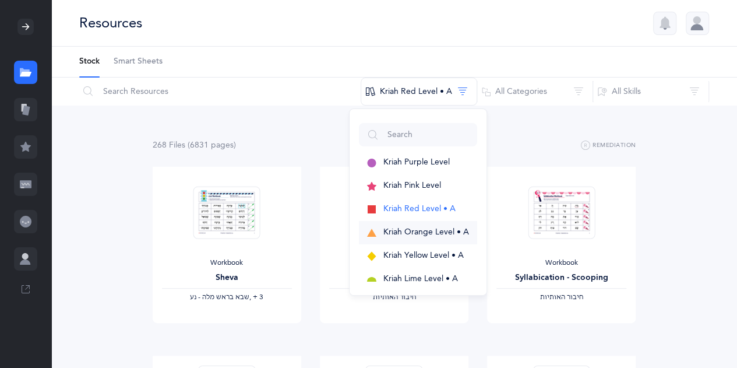
click at [429, 232] on span "Kriah Orange Level • A" at bounding box center [426, 231] width 86 height 9
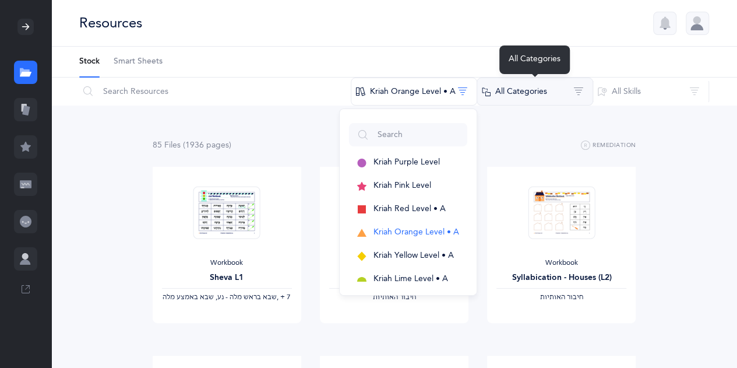
click at [546, 100] on button "All Categories" at bounding box center [534, 91] width 116 height 28
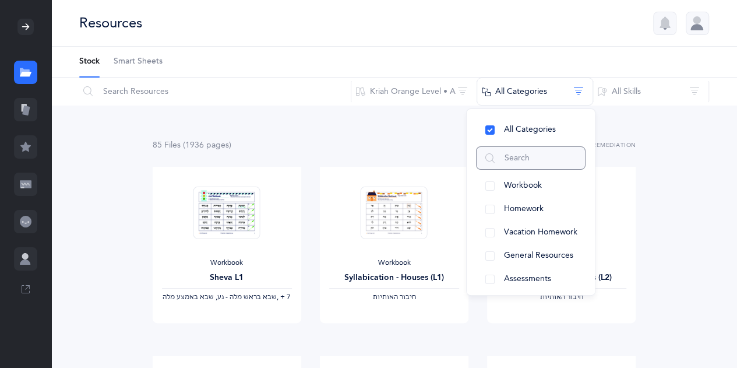
scroll to position [144, 0]
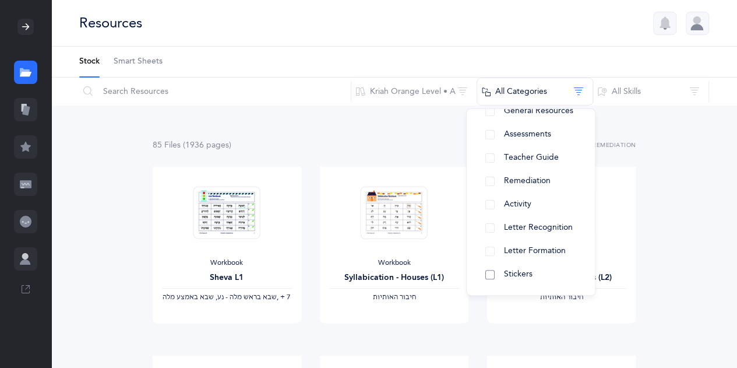
click at [545, 267] on button "Stickers" at bounding box center [531, 274] width 110 height 23
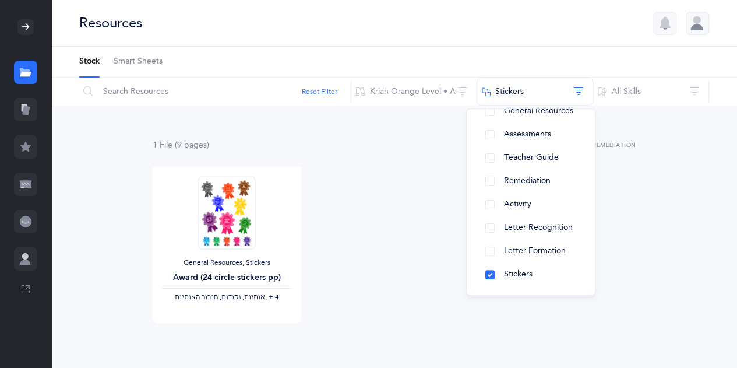
click at [376, 289] on div "General Resources, Stickers Award (24 circle stickers pp) ‫אותיות, נקודות, חיבו…" at bounding box center [394, 261] width 502 height 189
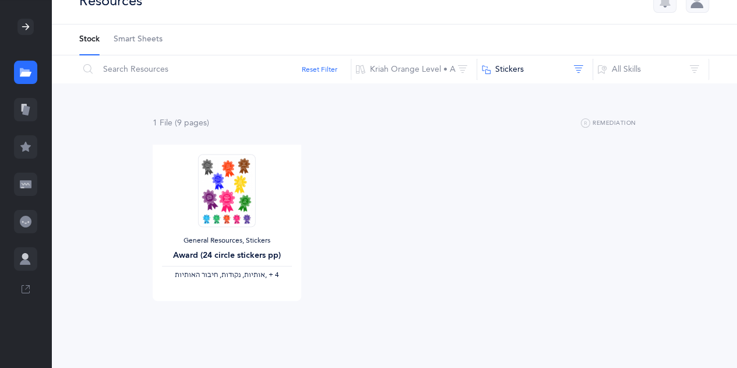
scroll to position [34, 0]
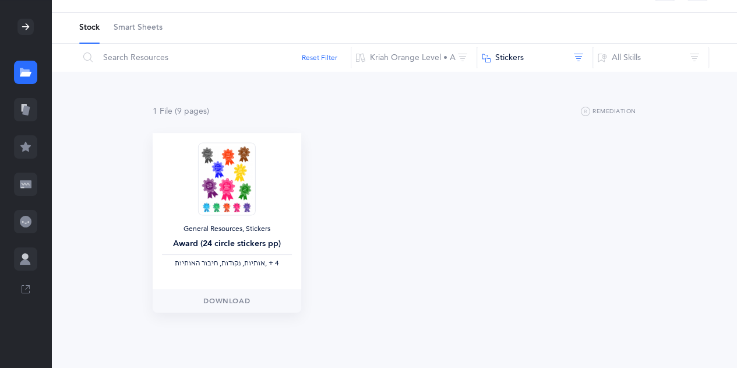
click at [234, 181] on img at bounding box center [226, 178] width 57 height 73
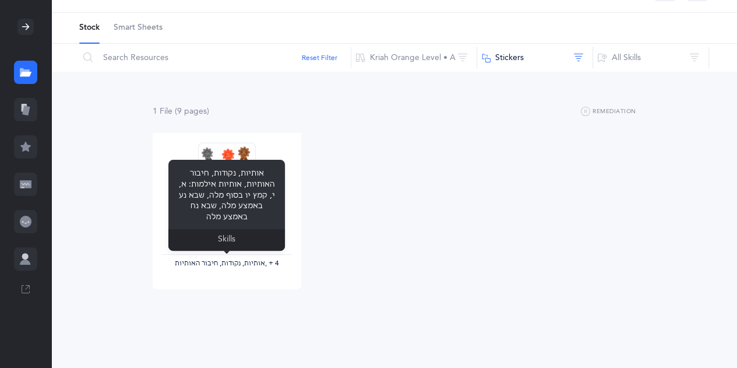
click at [221, 207] on div "אותיות, נקודות, חיבור האותיות, אותיות אילמות: א, י, קמץ יו בסוף מלה, שבא נע באמ…" at bounding box center [226, 205] width 116 height 91
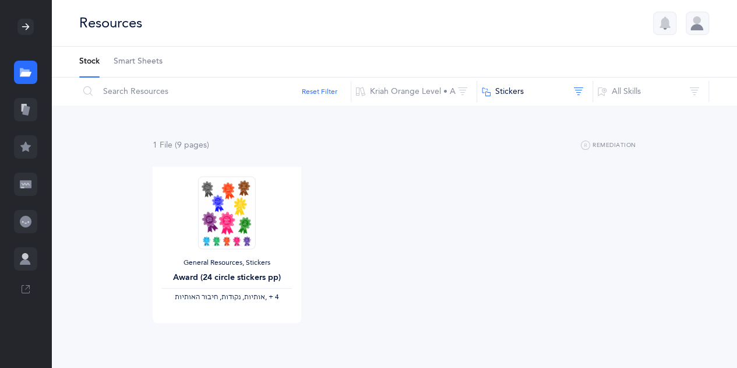
click at [26, 145] on icon at bounding box center [25, 147] width 10 height 10
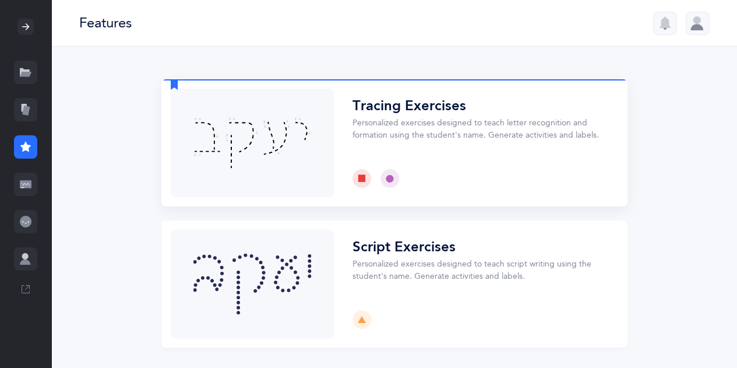
click at [271, 128] on button "Choose" at bounding box center [394, 142] width 466 height 127
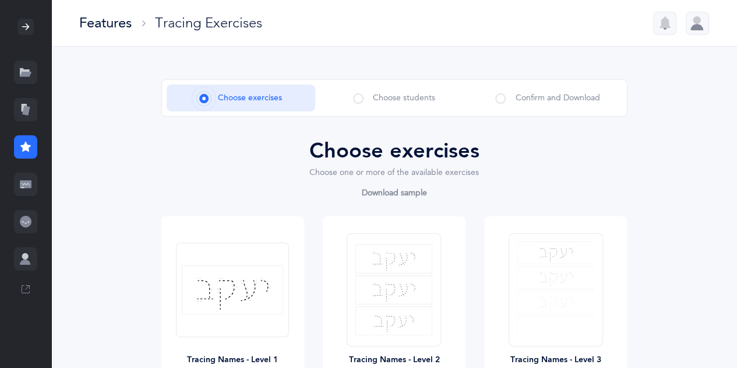
click at [24, 179] on icon at bounding box center [26, 184] width 12 height 12
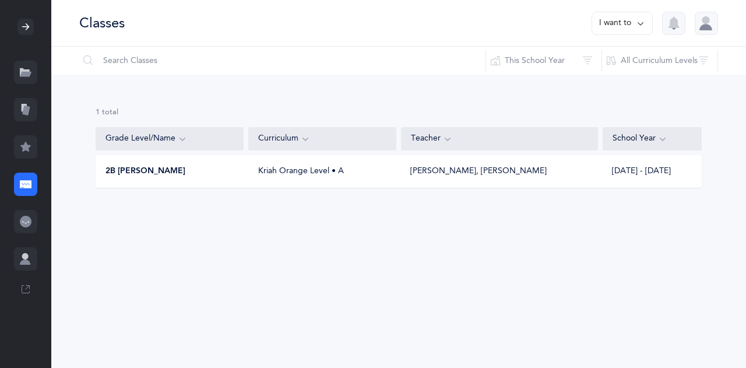
click at [153, 165] on span "2B Morah Ariella" at bounding box center [145, 171] width 80 height 12
